Goal: Task Accomplishment & Management: Use online tool/utility

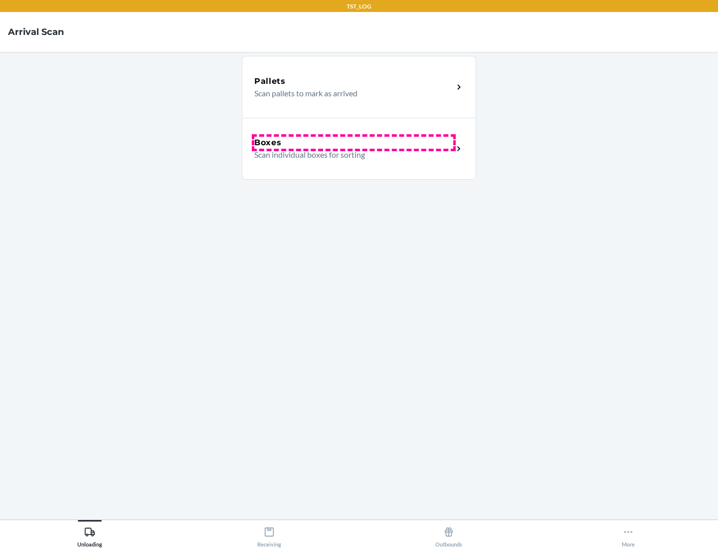
click at [354, 143] on div "Boxes" at bounding box center [353, 143] width 199 height 12
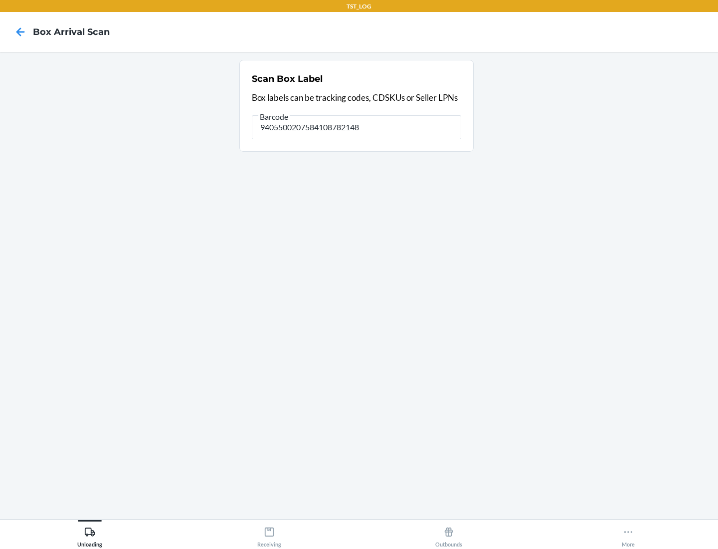
type input "9405500207584108782148"
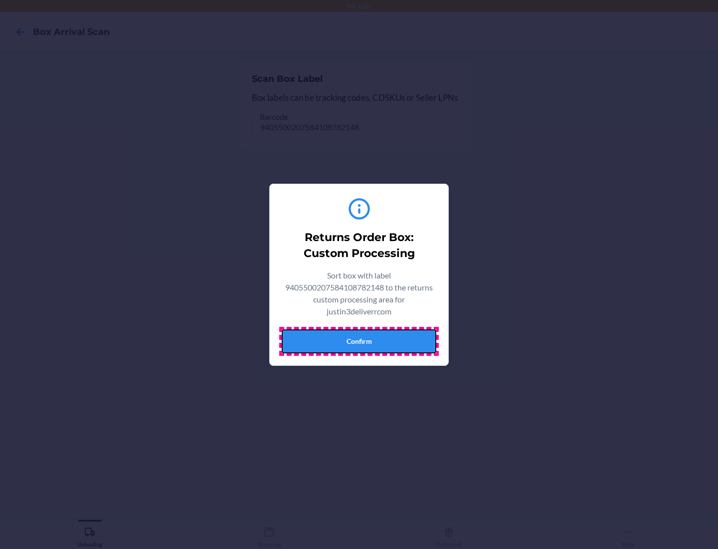
click at [359, 341] on button "Confirm" at bounding box center [359, 341] width 155 height 24
